Goal: Task Accomplishment & Management: Manage account settings

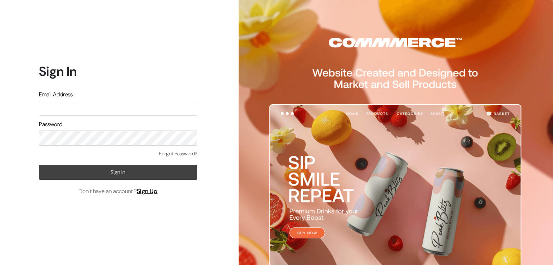
type input "aadhira.jewellery21@gmail.com"
click at [139, 172] on button "Sign In" at bounding box center [118, 172] width 158 height 15
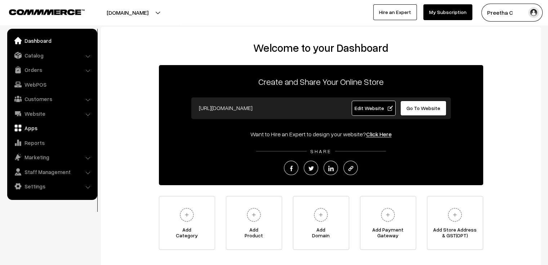
click at [38, 127] on link "Apps" at bounding box center [52, 128] width 86 height 13
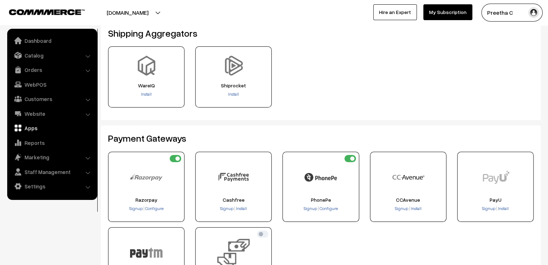
scroll to position [108, 0]
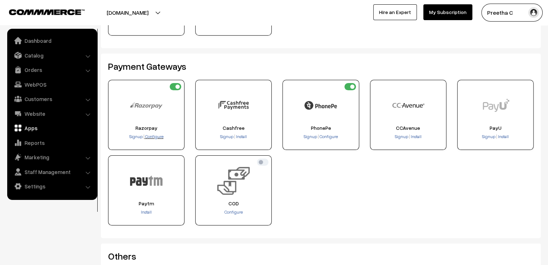
click at [151, 136] on span "Configure" at bounding box center [154, 136] width 18 height 5
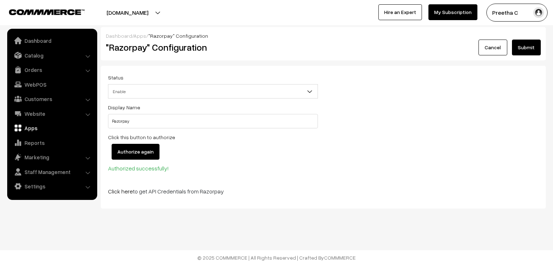
click at [144, 151] on input "Authorize again" at bounding box center [136, 152] width 48 height 16
click at [49, 69] on link "Orders" at bounding box center [52, 69] width 86 height 13
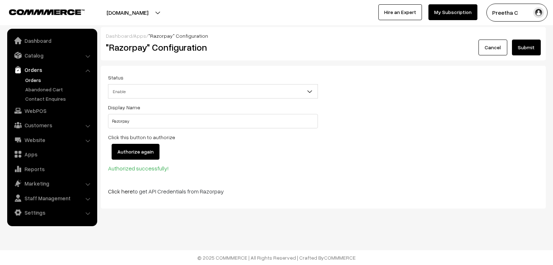
click at [42, 83] on link "Orders" at bounding box center [58, 80] width 71 height 8
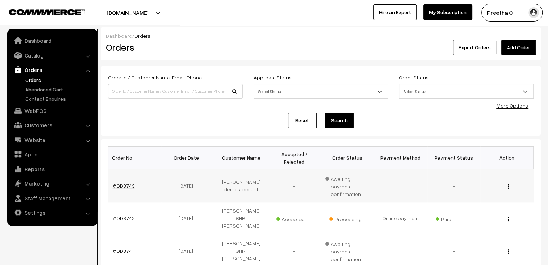
click at [131, 183] on link "#OD3743" at bounding box center [124, 186] width 22 height 6
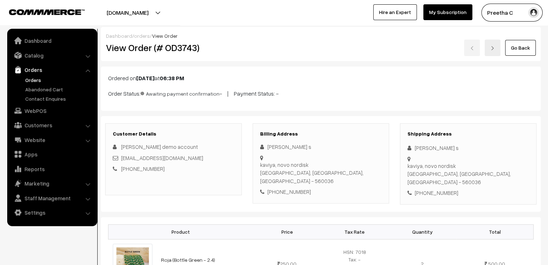
click at [527, 54] on link "Go Back" at bounding box center [520, 48] width 31 height 16
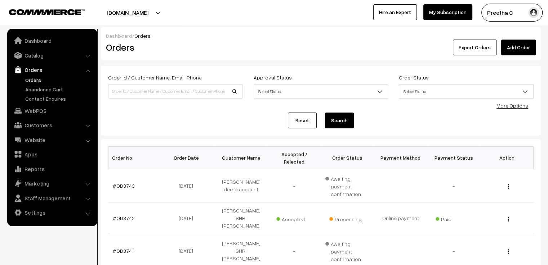
click at [304, 121] on link "Reset" at bounding box center [302, 121] width 29 height 16
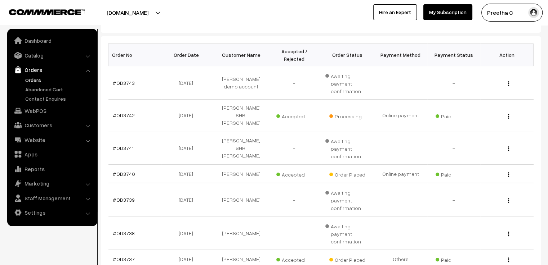
scroll to position [67, 0]
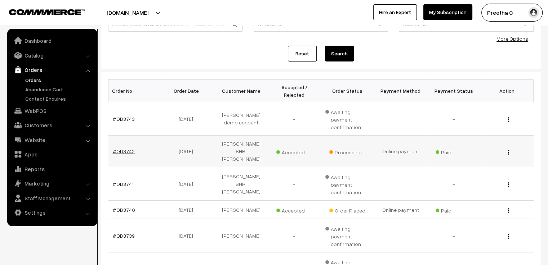
click at [125, 148] on link "#OD3742" at bounding box center [124, 151] width 22 height 6
